Goal: Information Seeking & Learning: Learn about a topic

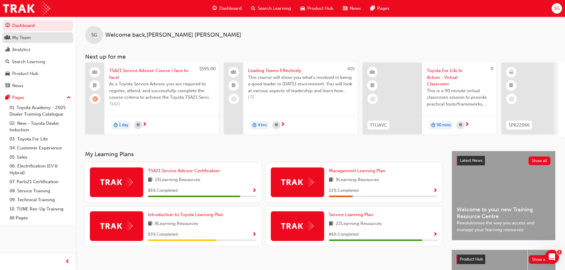
click at [27, 34] on div "My Team" at bounding box center [37, 37] width 65 height 7
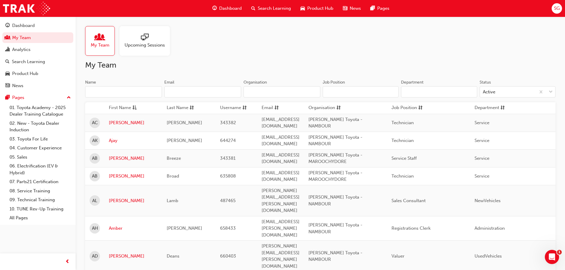
click at [136, 37] on div at bounding box center [145, 38] width 40 height 8
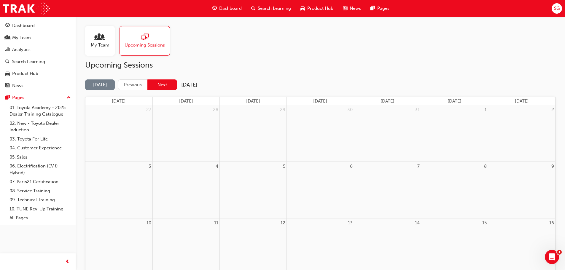
click at [158, 86] on button "Next" at bounding box center [162, 85] width 30 height 11
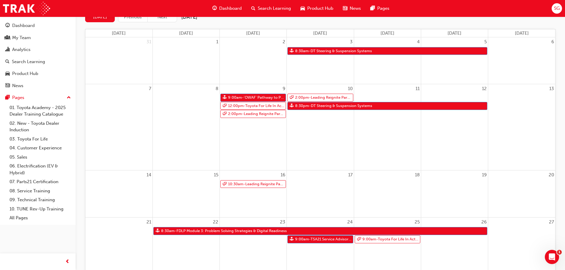
scroll to position [148, 0]
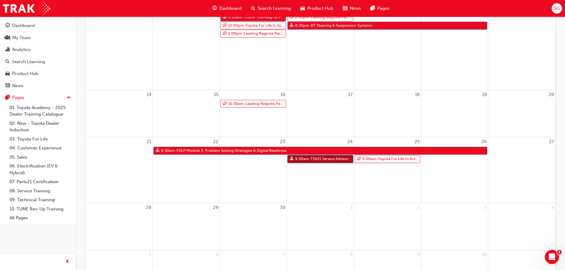
click at [320, 161] on link "9:00am - TSA21 Service Advisor Course ( face to face)" at bounding box center [321, 159] width 66 height 8
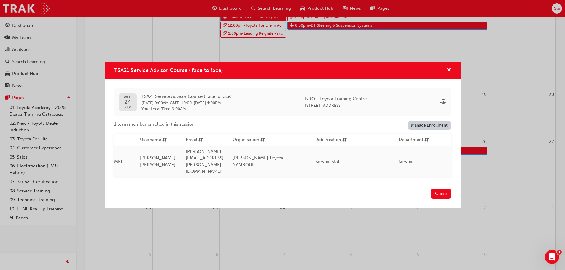
scroll to position [0, 0]
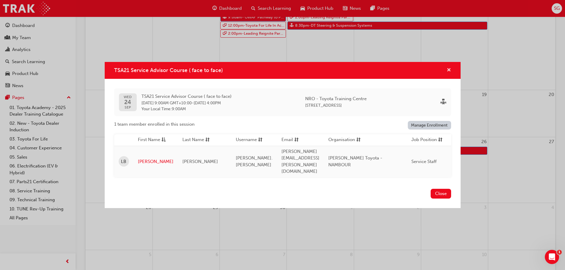
click at [448, 73] on span "cross-icon" at bounding box center [449, 70] width 4 height 5
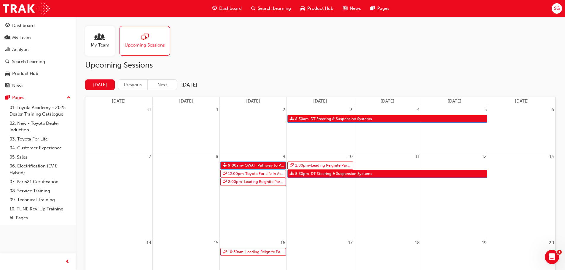
click at [104, 39] on div at bounding box center [100, 38] width 19 height 8
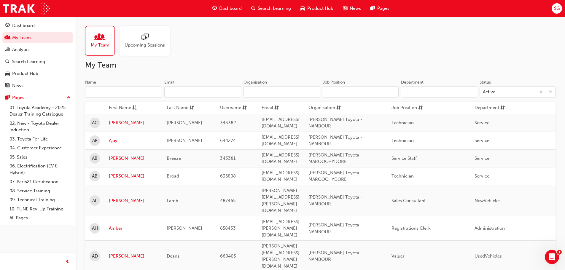
click at [97, 87] on input "Name" at bounding box center [123, 91] width 77 height 11
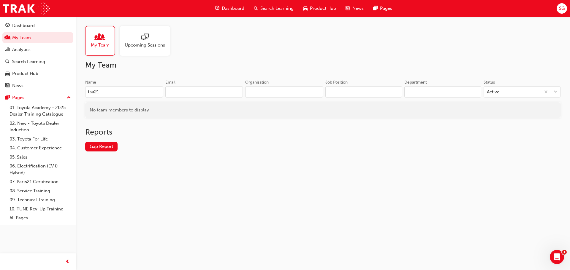
click at [94, 92] on input "tsa21" at bounding box center [124, 91] width 78 height 11
type input "tsa 21"
drag, startPoint x: 43, startPoint y: 89, endPoint x: 28, endPoint y: 89, distance: 15.4
click at [28, 89] on div "Dashboard My Team Analytics Search Learning Product Hub News Pages Pages 01. To…" at bounding box center [285, 135] width 570 height 270
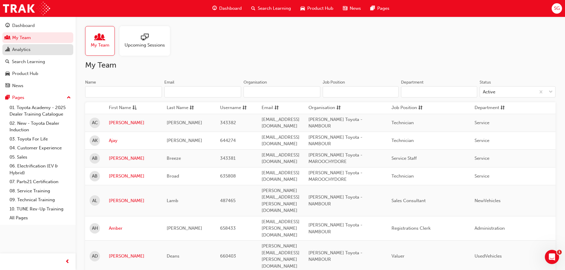
click at [33, 49] on div "Analytics" at bounding box center [37, 49] width 65 height 7
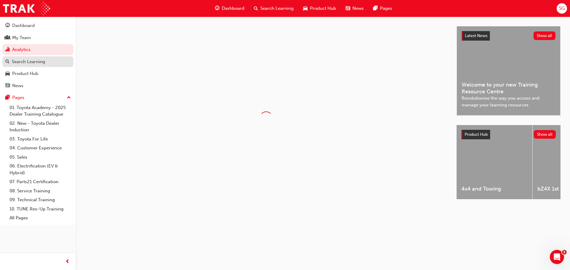
click at [33, 59] on div "Search Learning" at bounding box center [28, 61] width 33 height 7
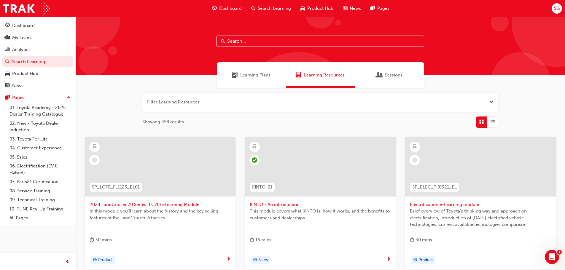
click at [239, 41] on input "text" at bounding box center [321, 41] width 208 height 11
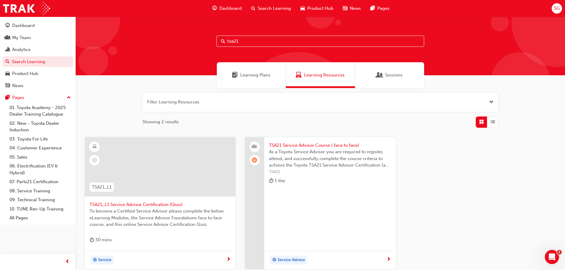
type input "tsa21"
click at [314, 147] on span "TSA21 Service Advisor Course ( face to face)" at bounding box center [330, 145] width 122 height 7
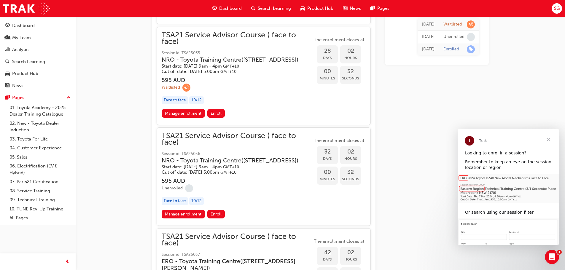
click at [550, 138] on span "Close" at bounding box center [548, 139] width 21 height 21
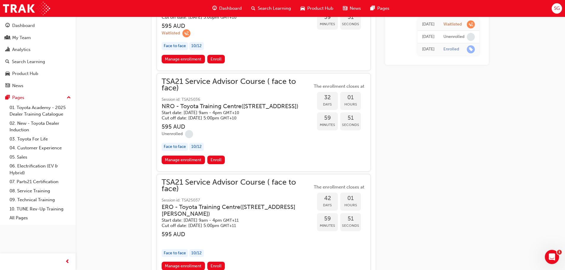
scroll to position [1010, 0]
